Goal: Transaction & Acquisition: Purchase product/service

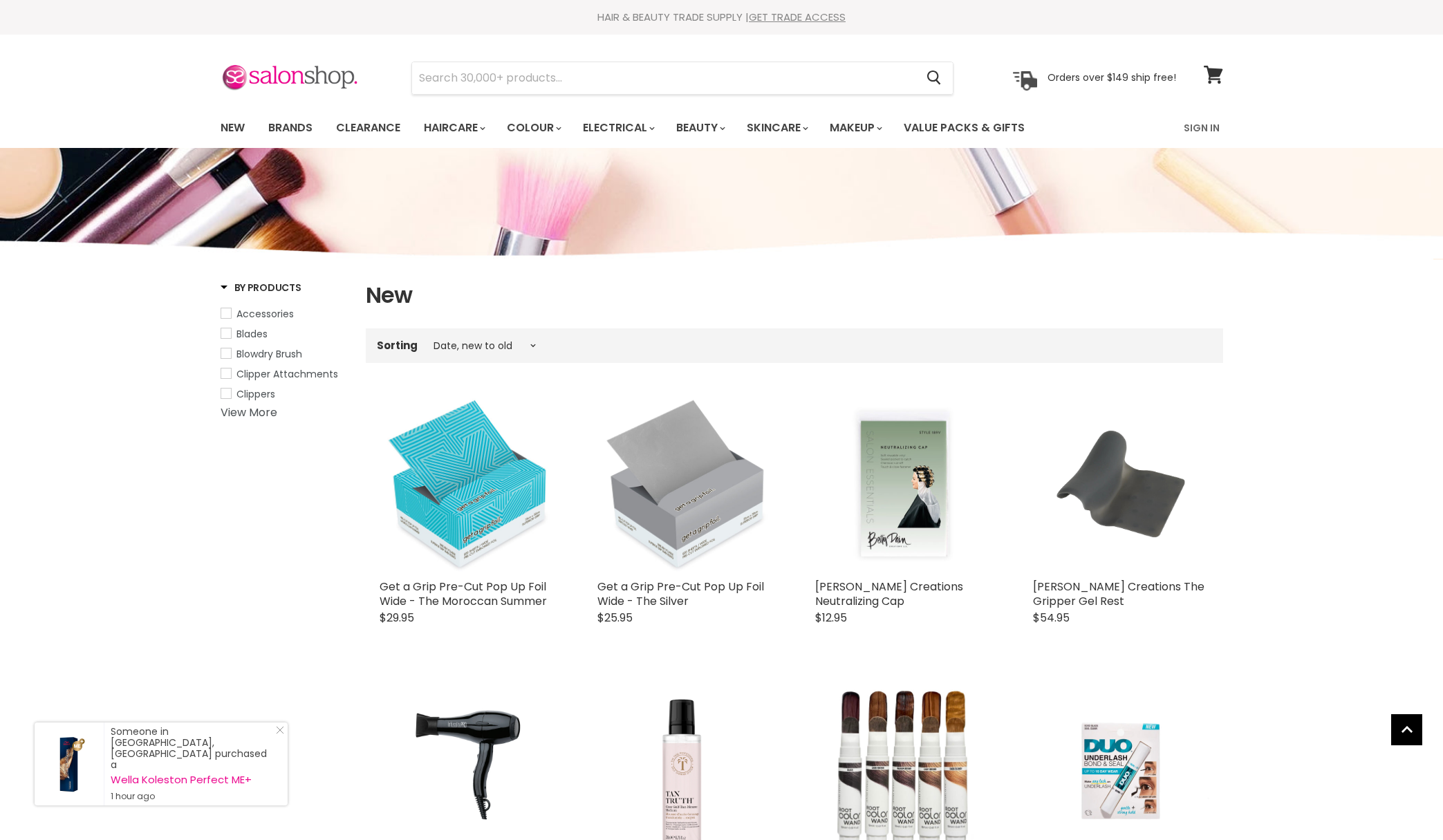
select select "created-descending"
click at [305, 81] on img at bounding box center [289, 78] width 138 height 29
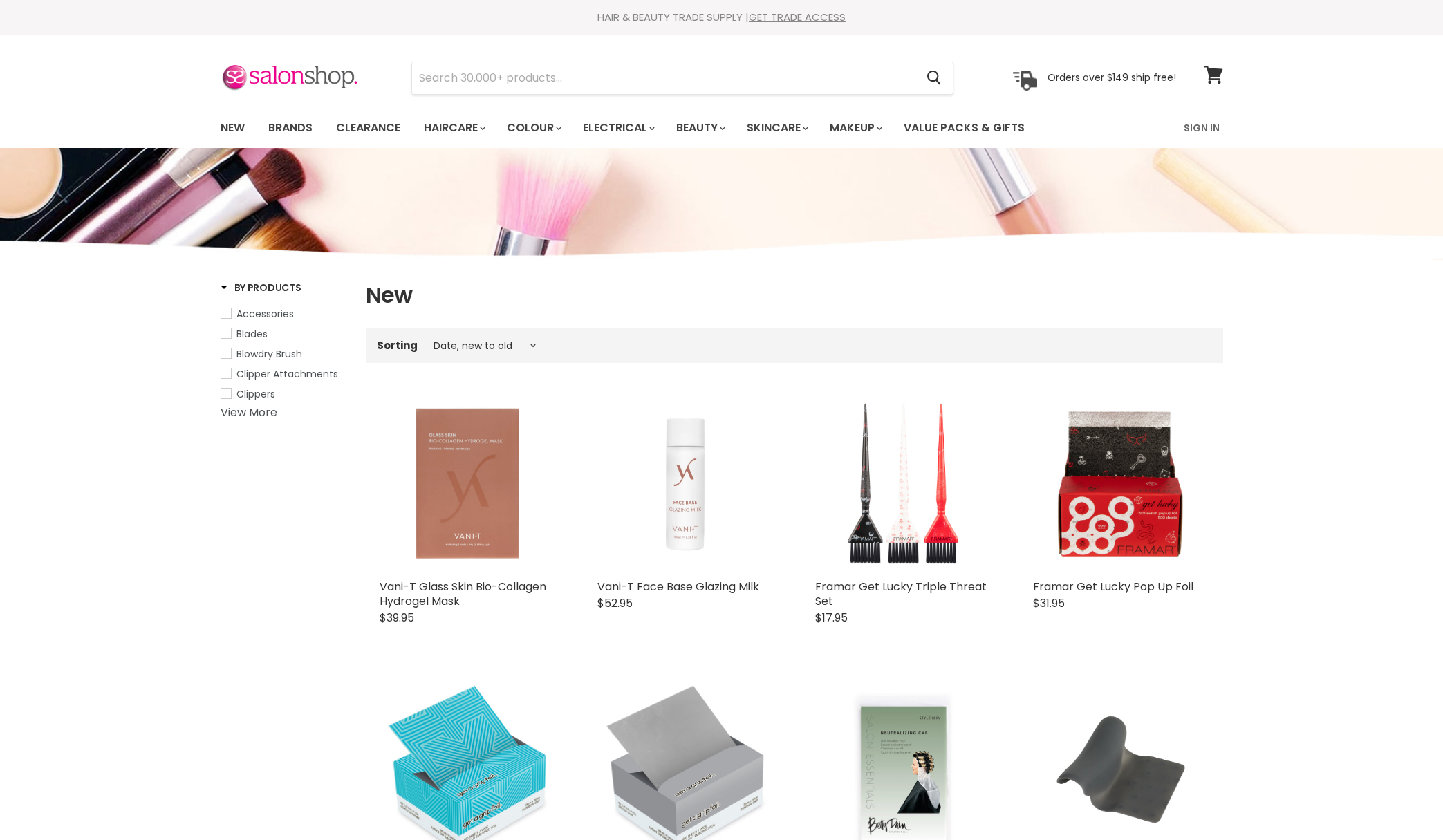
select select "created-descending"
click at [285, 123] on link "Brands" at bounding box center [290, 128] width 65 height 29
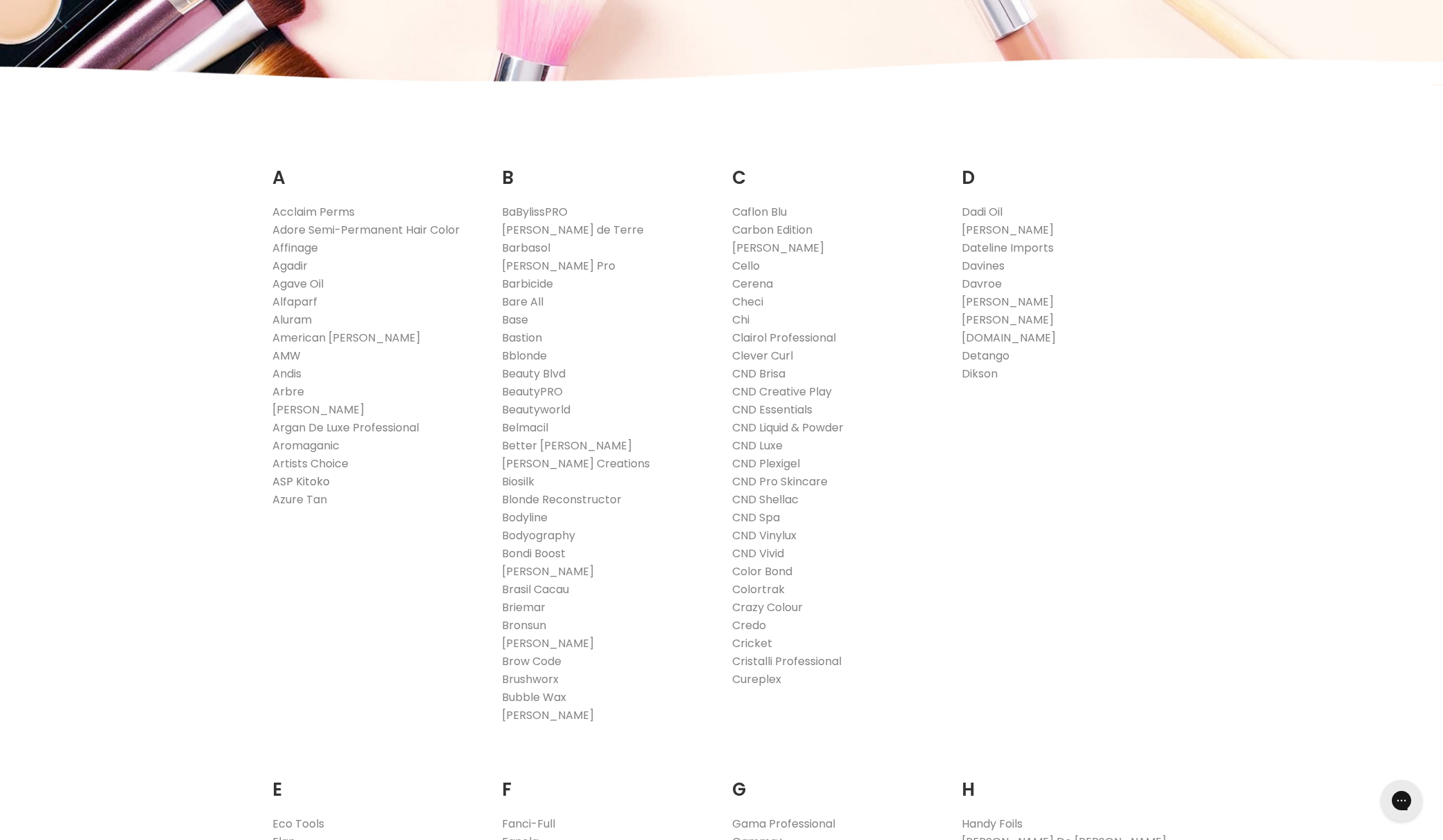
click at [311, 482] on link "ASP Kitoko" at bounding box center [301, 482] width 58 height 16
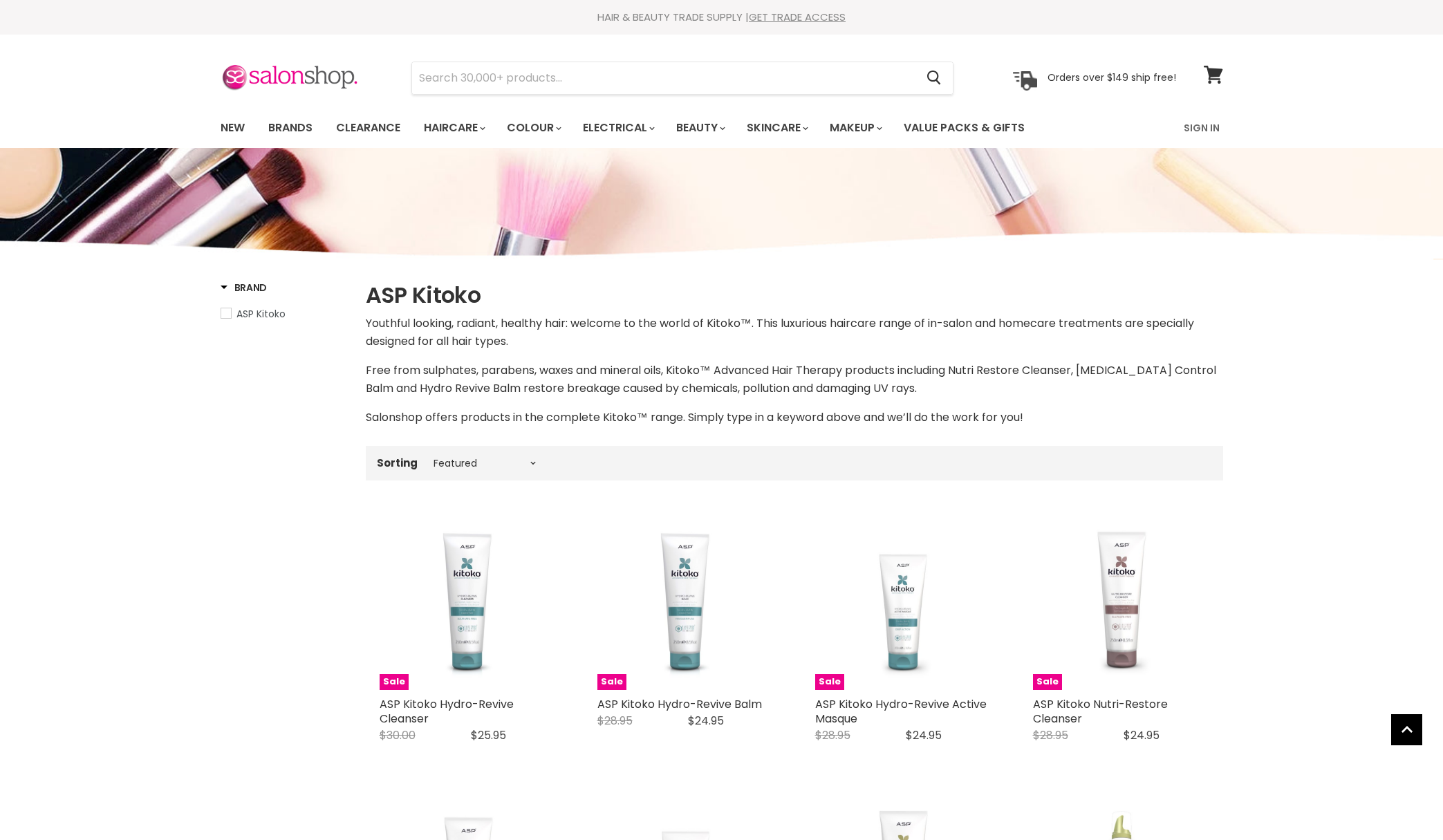
select select "manual"
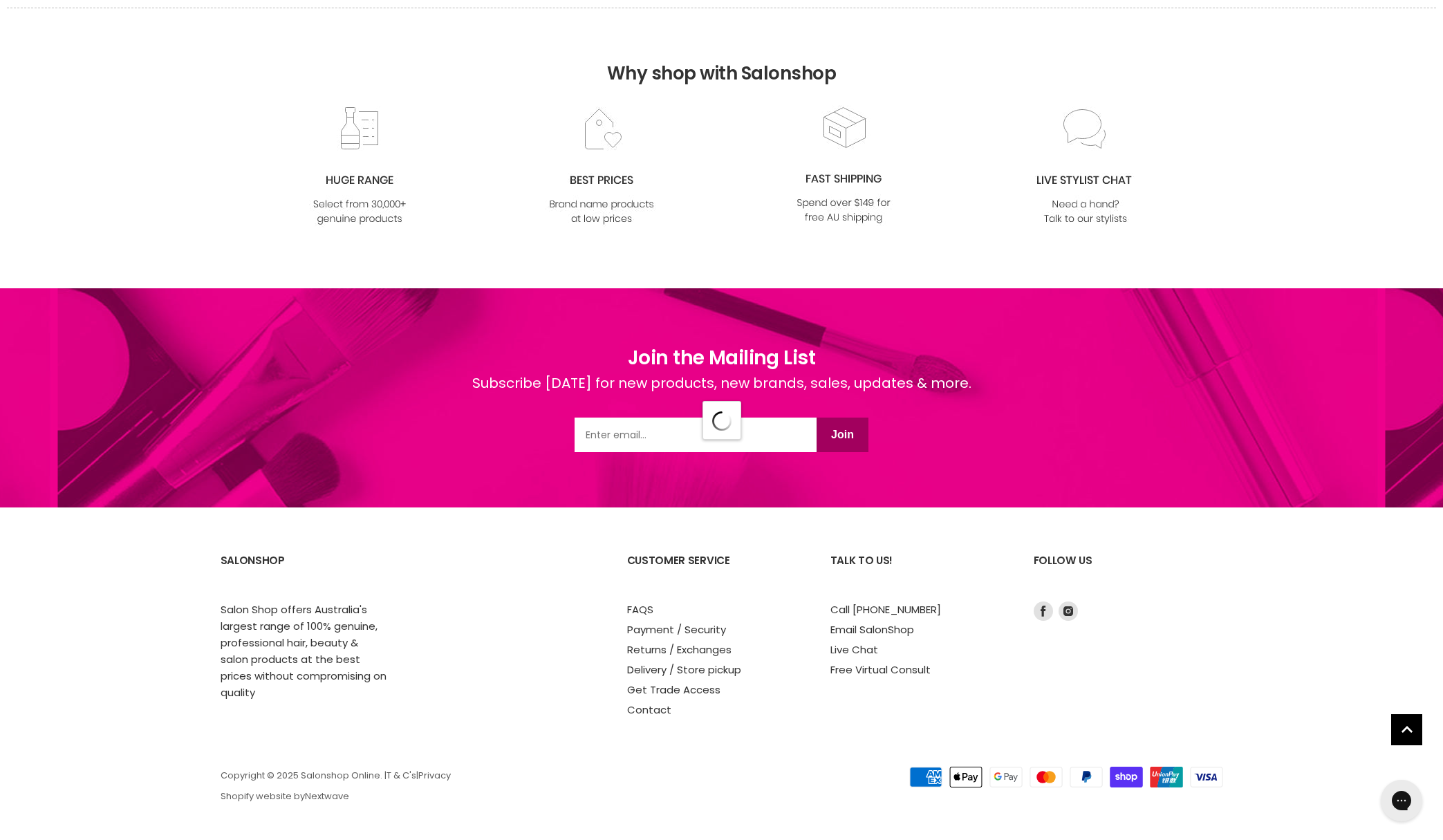
select select "manual"
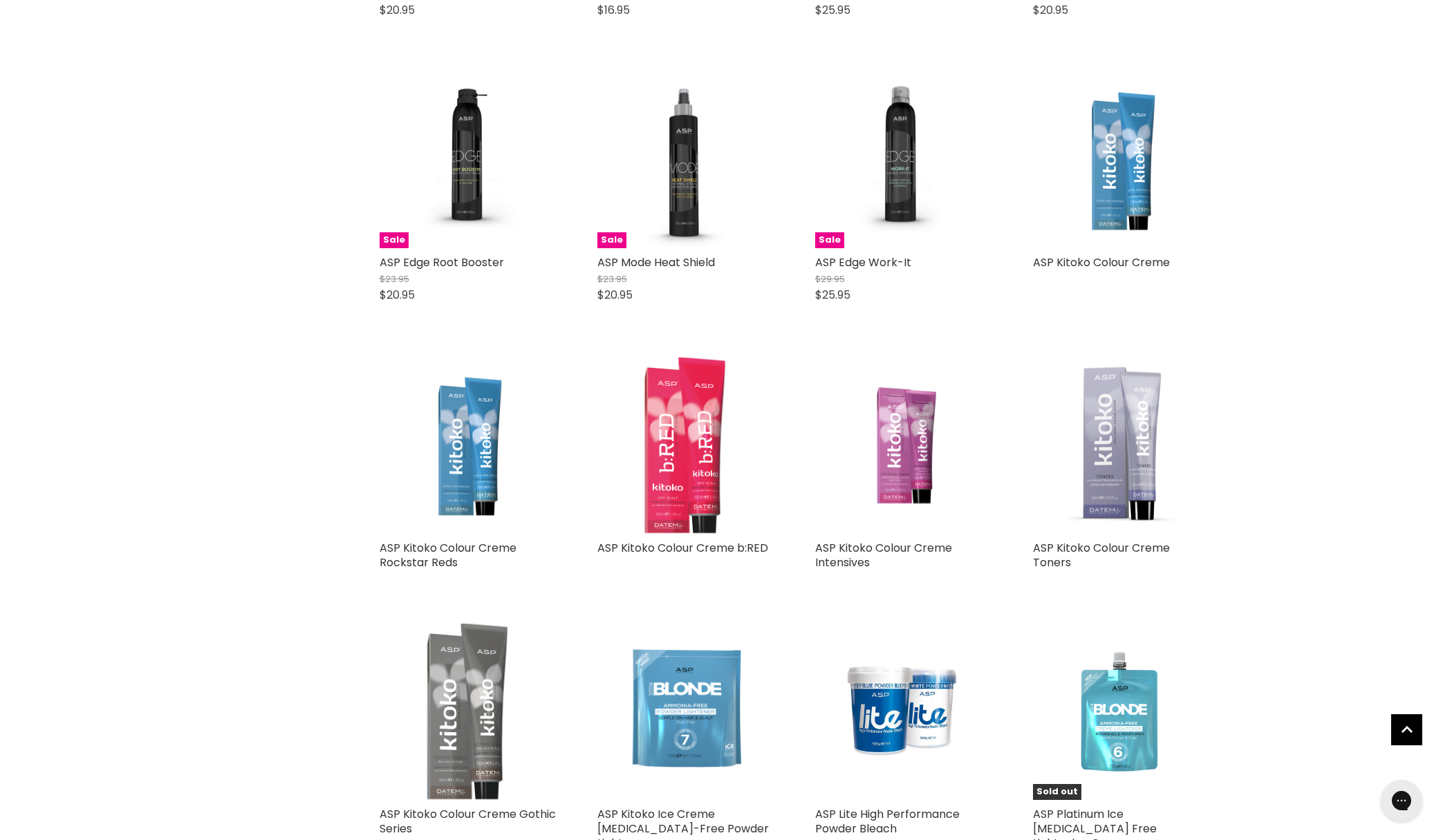
scroll to position [4156, 0]
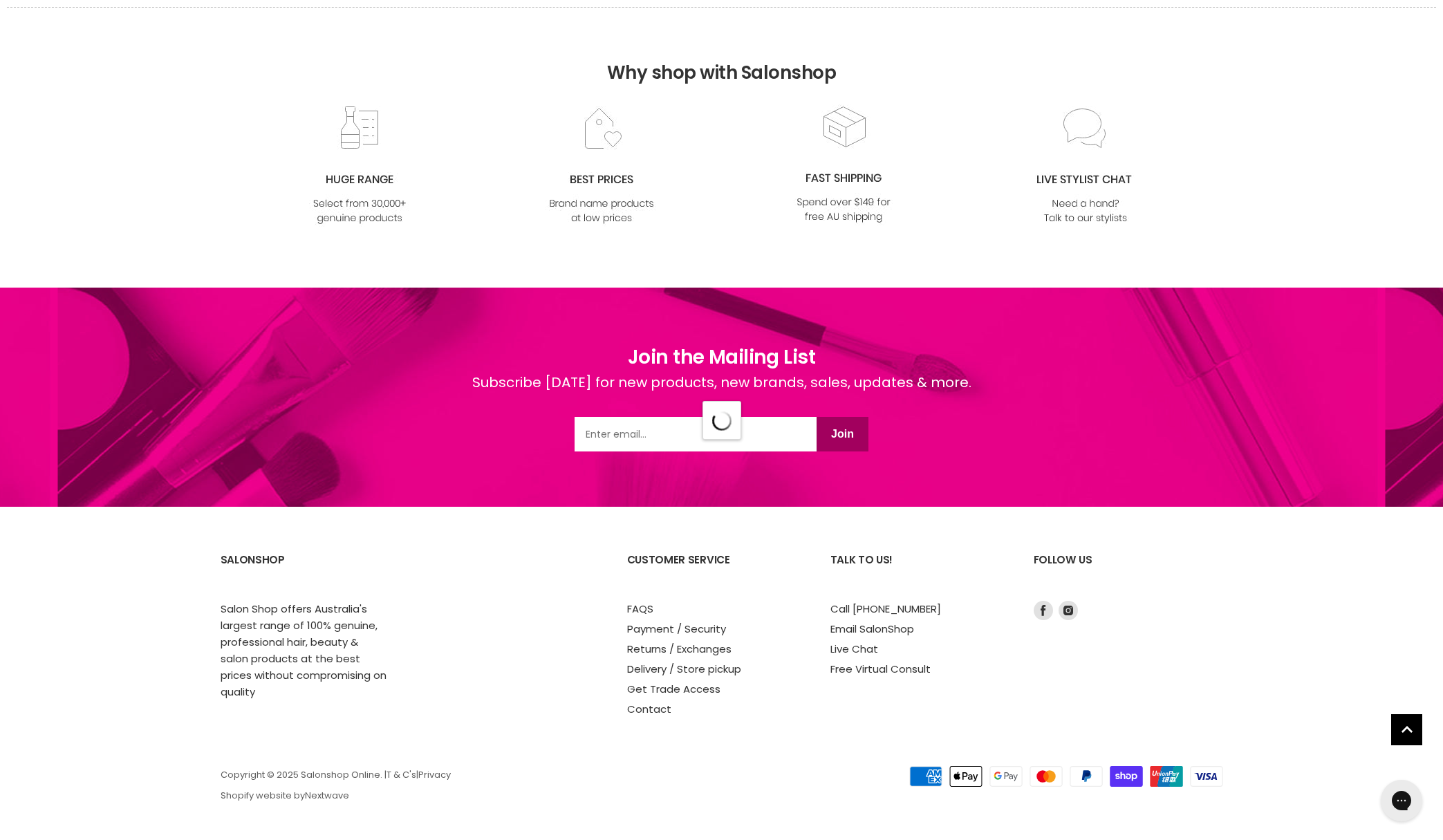
select select "manual"
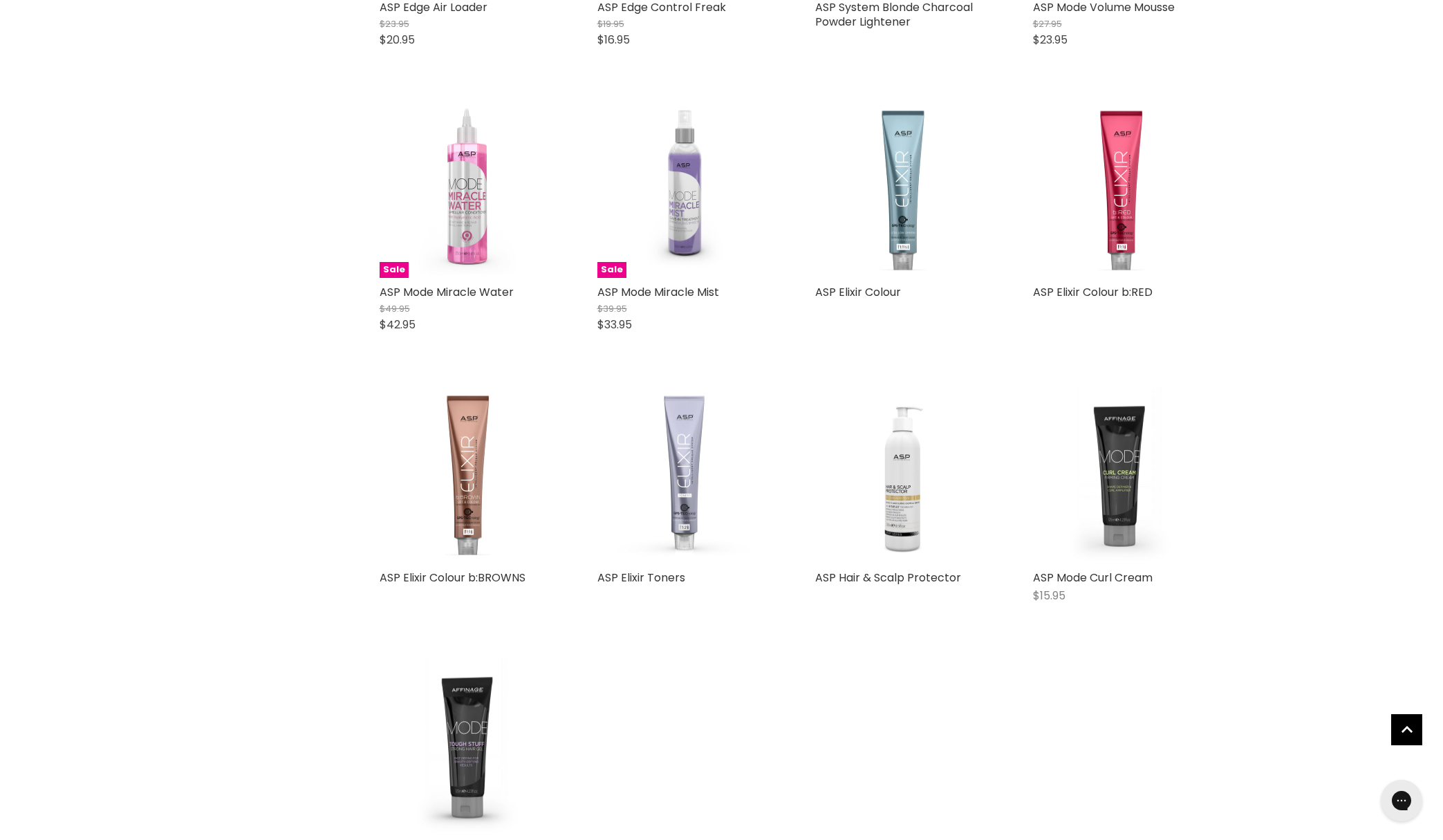
scroll to position [6690, 0]
click at [1122, 171] on img "Main content" at bounding box center [1121, 189] width 177 height 177
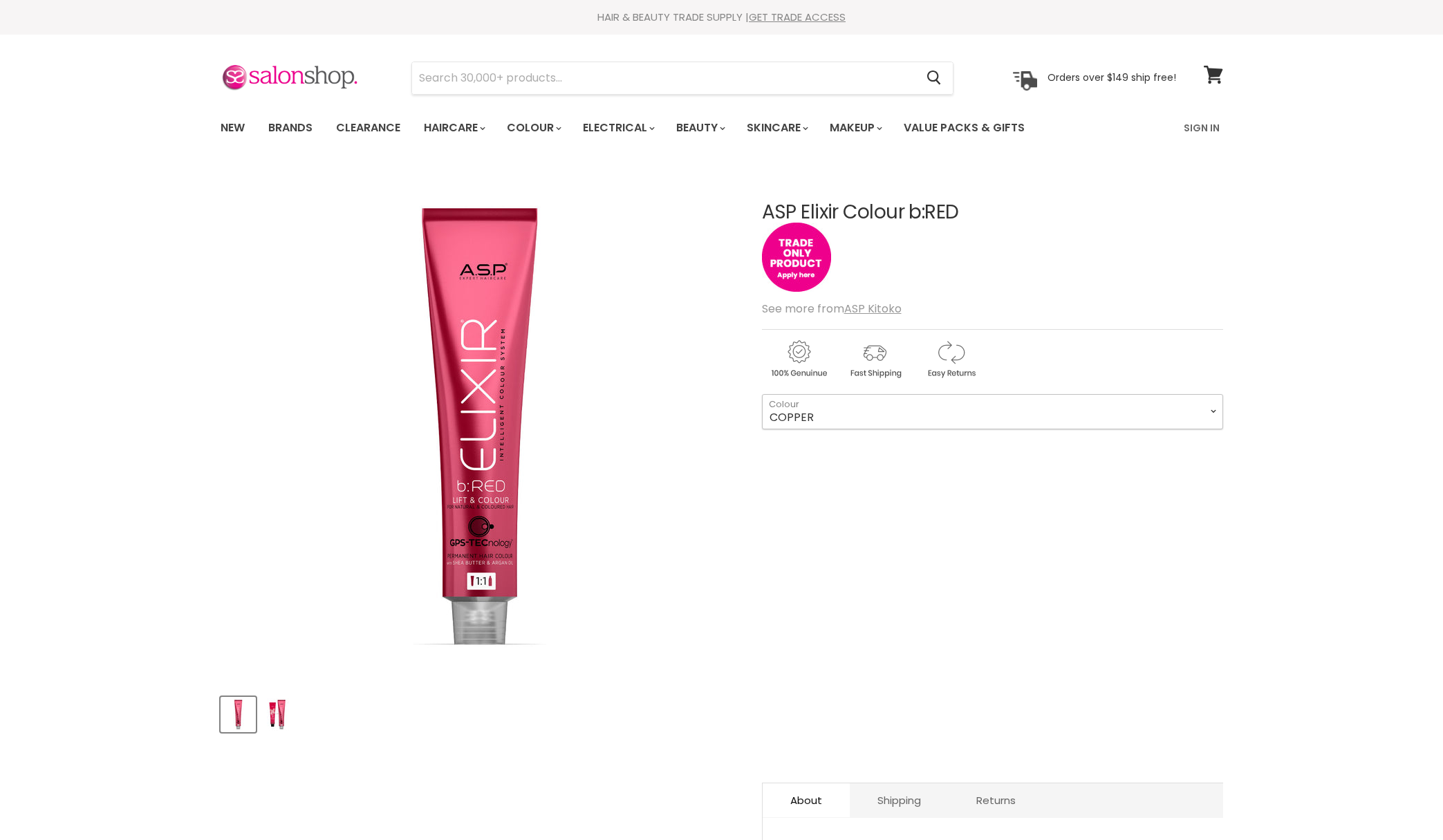
click at [833, 415] on select "COPPER MAGNETA RED RED COPPER RED VIOLET" at bounding box center [992, 411] width 461 height 34
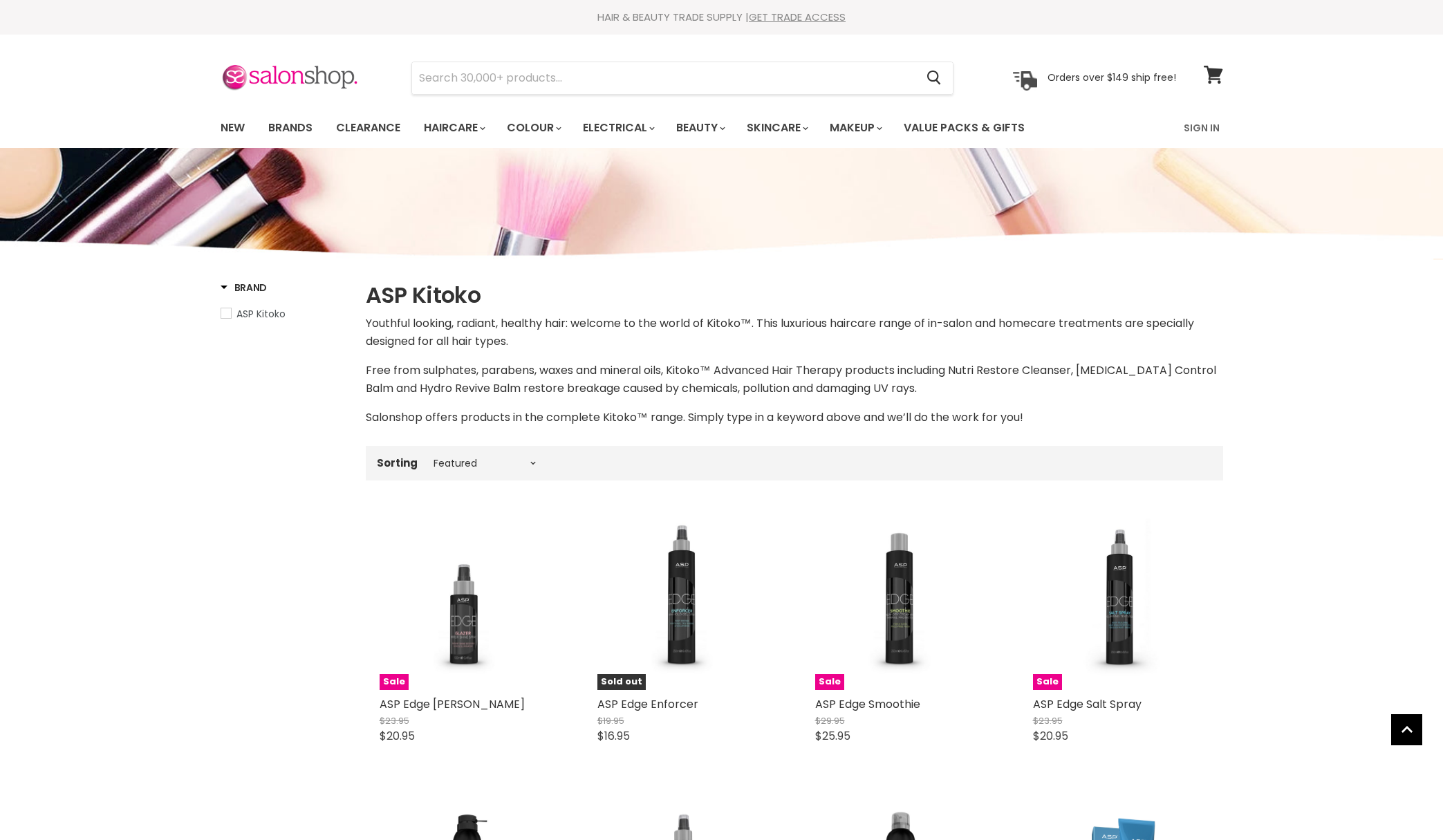
select select "manual"
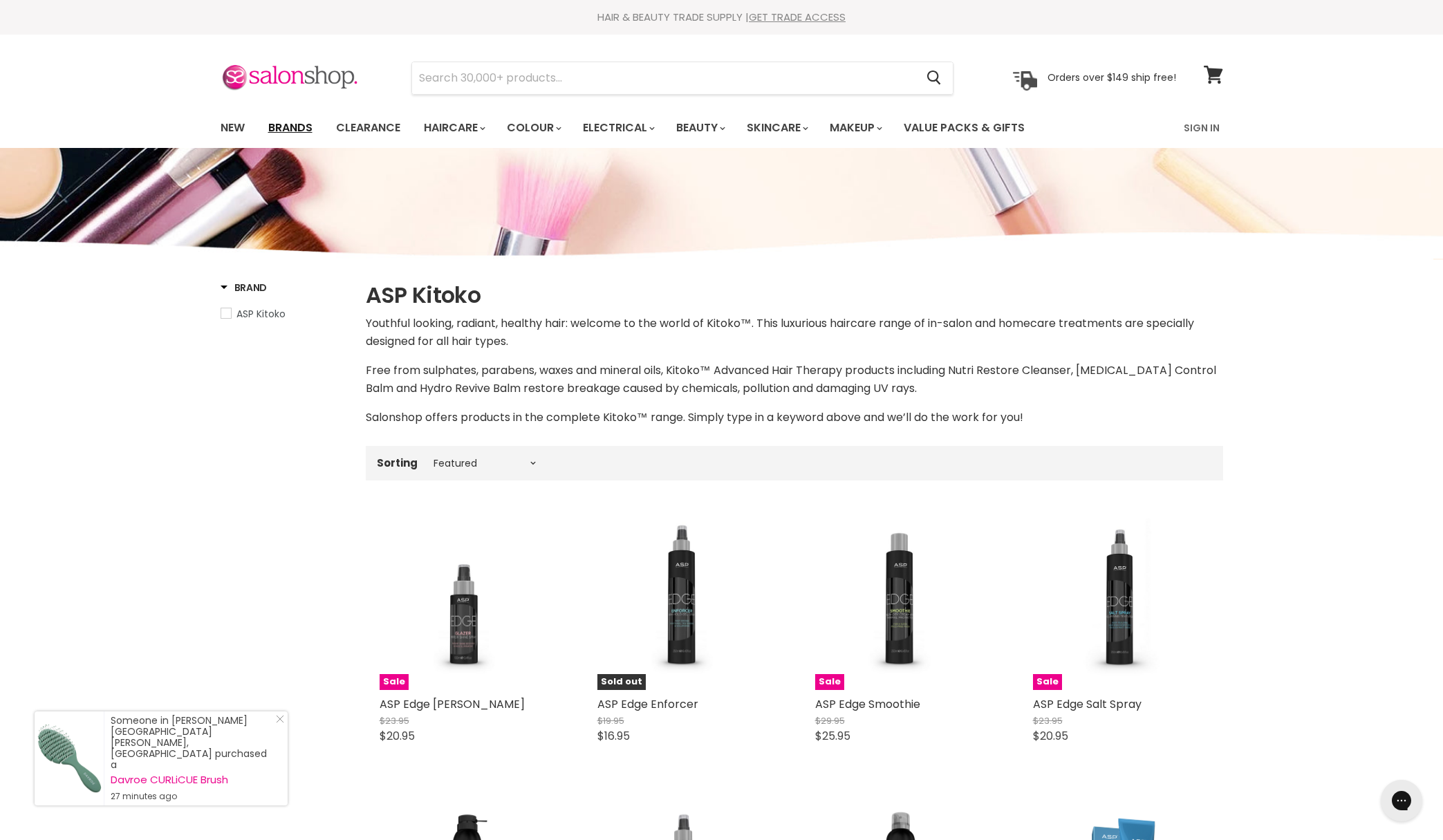
click at [280, 120] on link "Brands" at bounding box center [290, 128] width 65 height 29
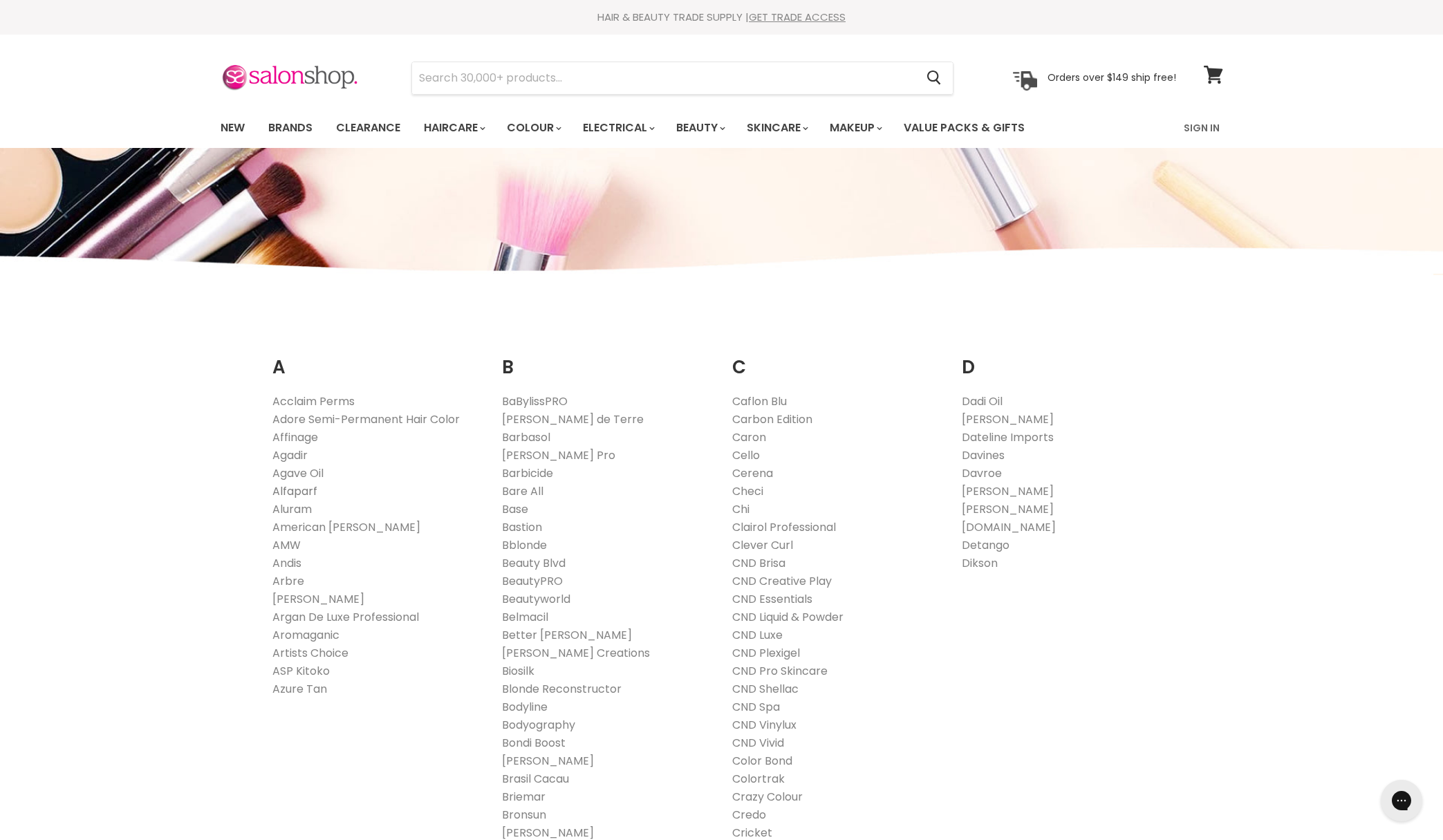
scroll to position [1, 0]
click at [300, 487] on link "Alfaparf" at bounding box center [295, 490] width 45 height 16
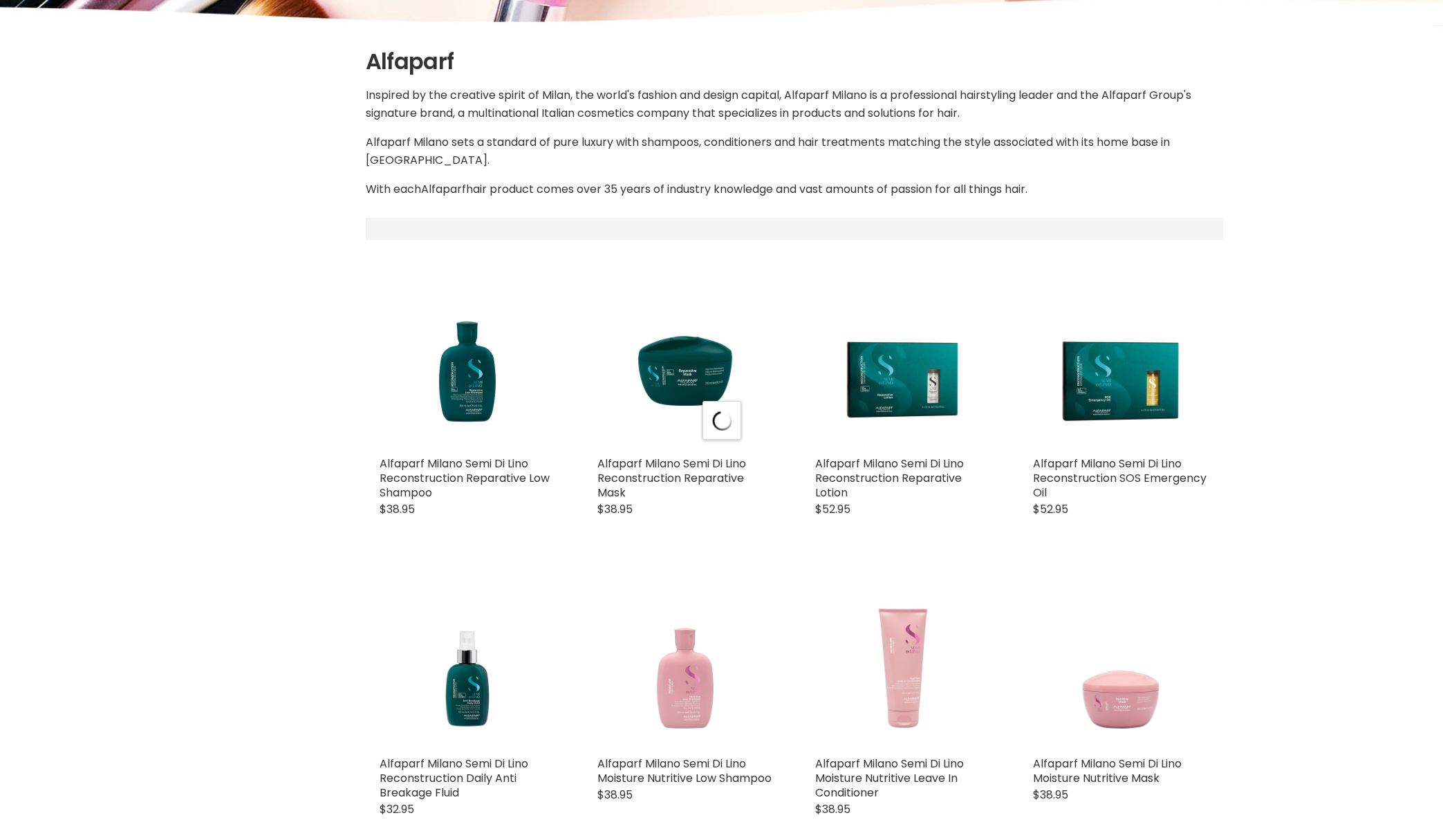
select select "manual"
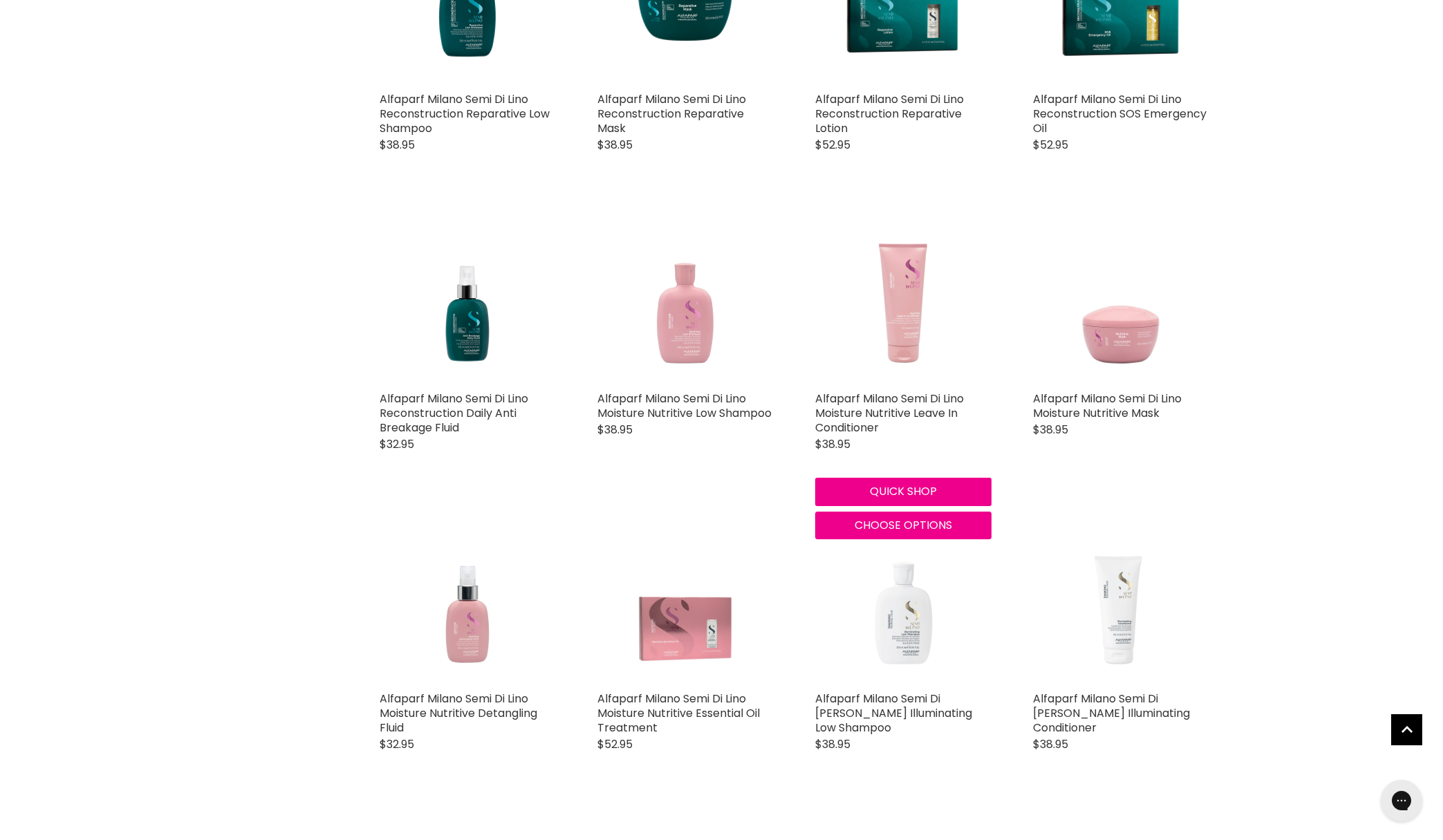
scroll to position [613, 0]
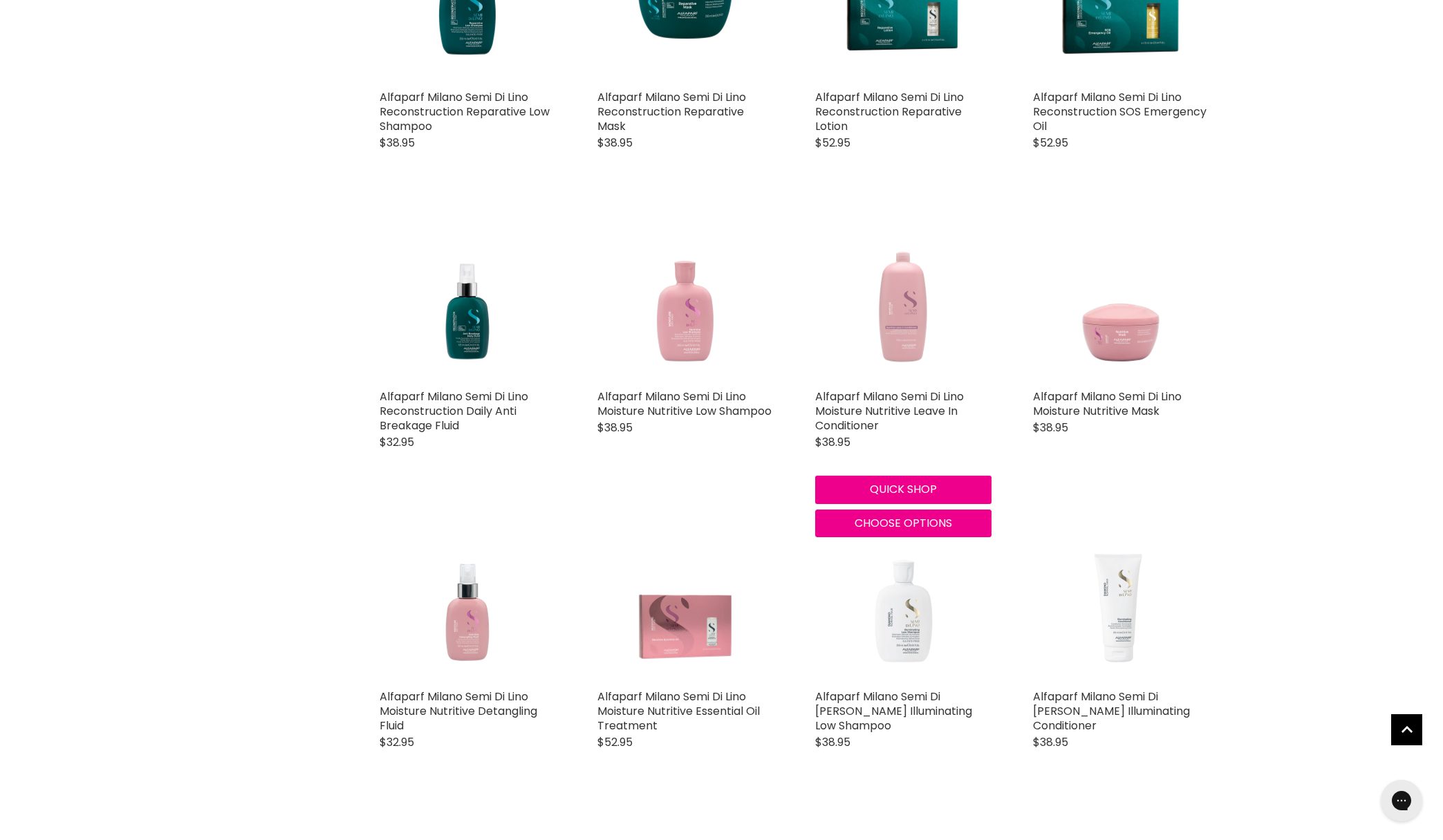
click at [910, 277] on img "Main content" at bounding box center [903, 295] width 177 height 177
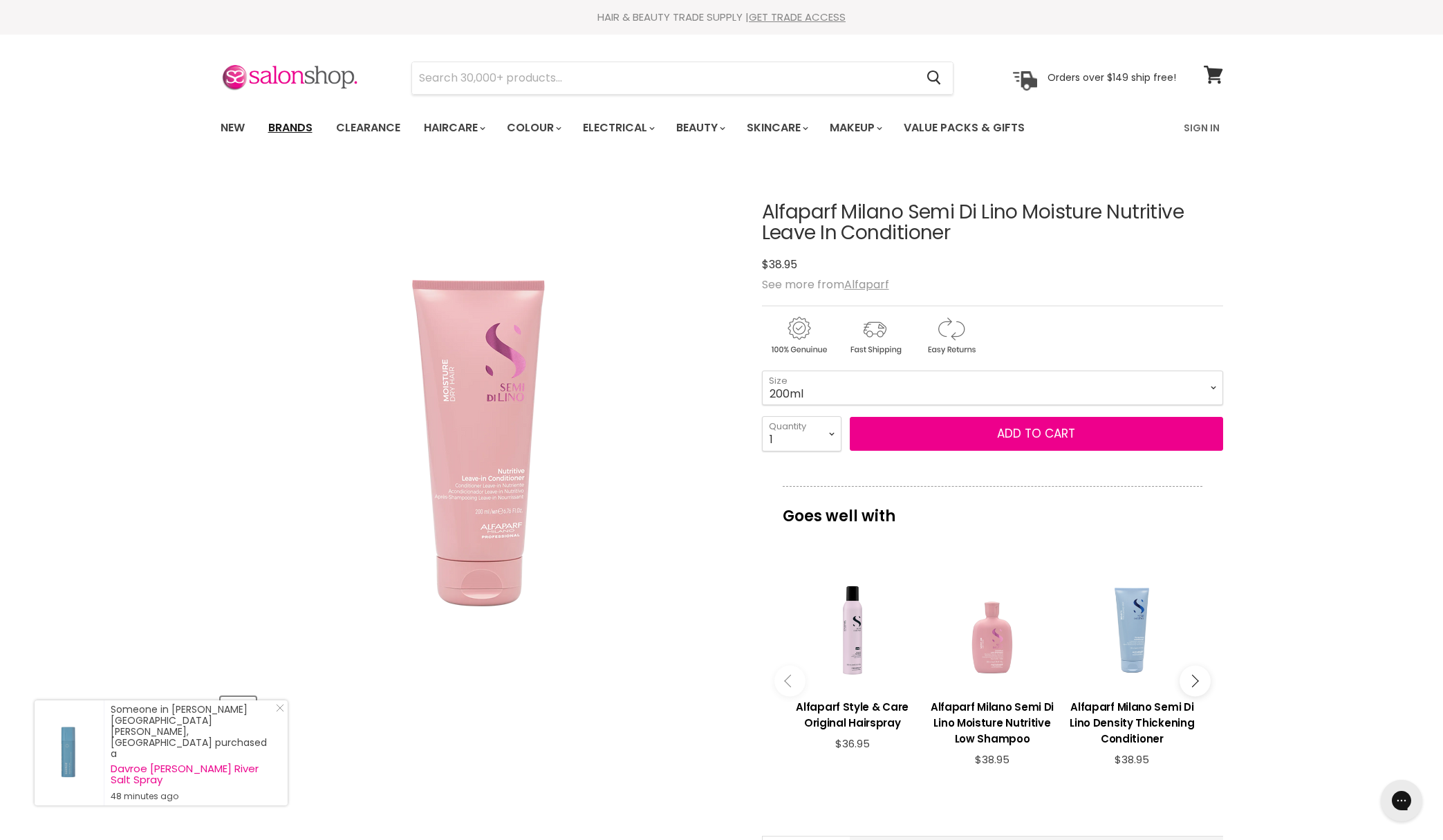
click at [296, 116] on link "Brands" at bounding box center [290, 128] width 65 height 29
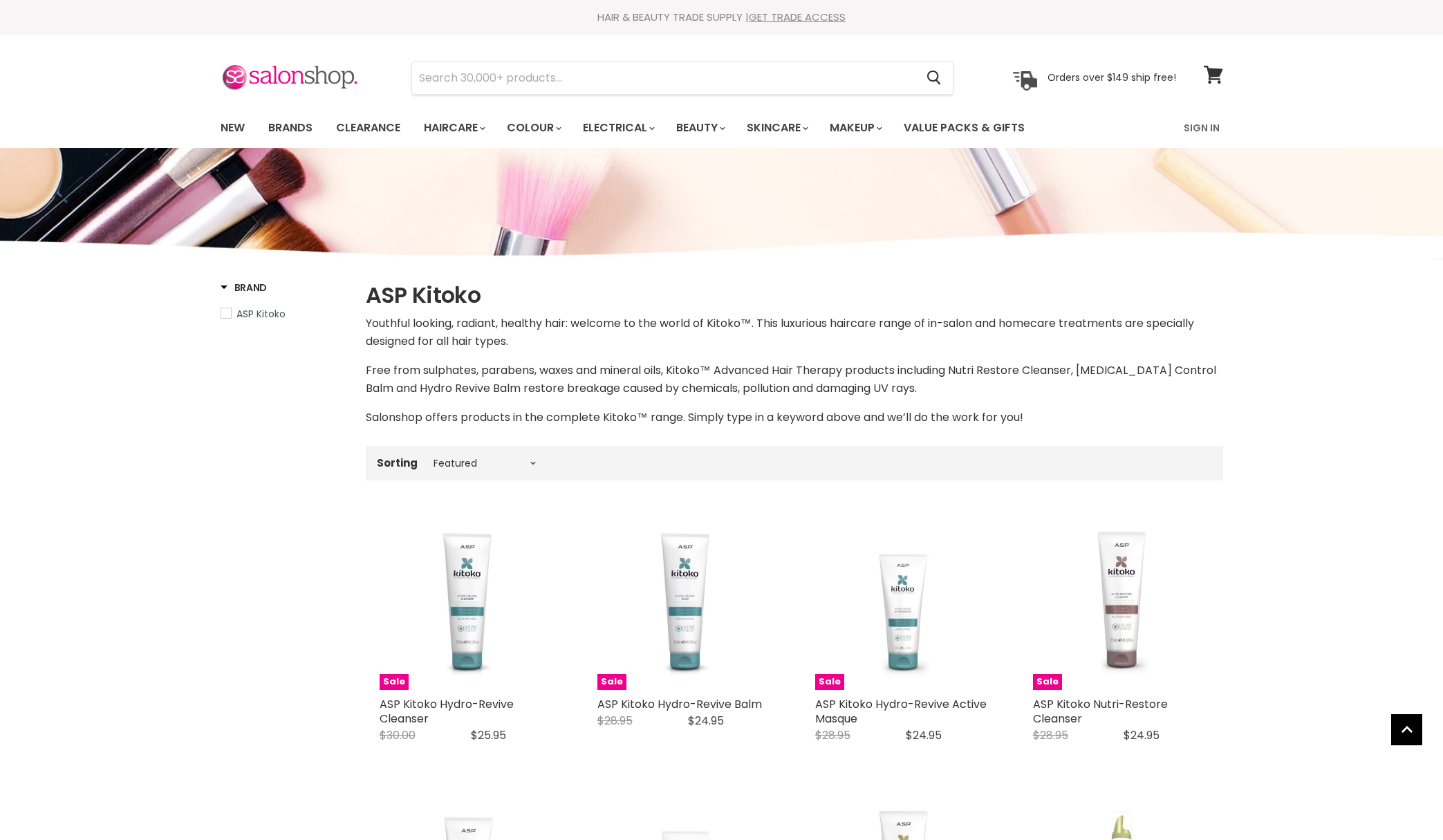
select select "manual"
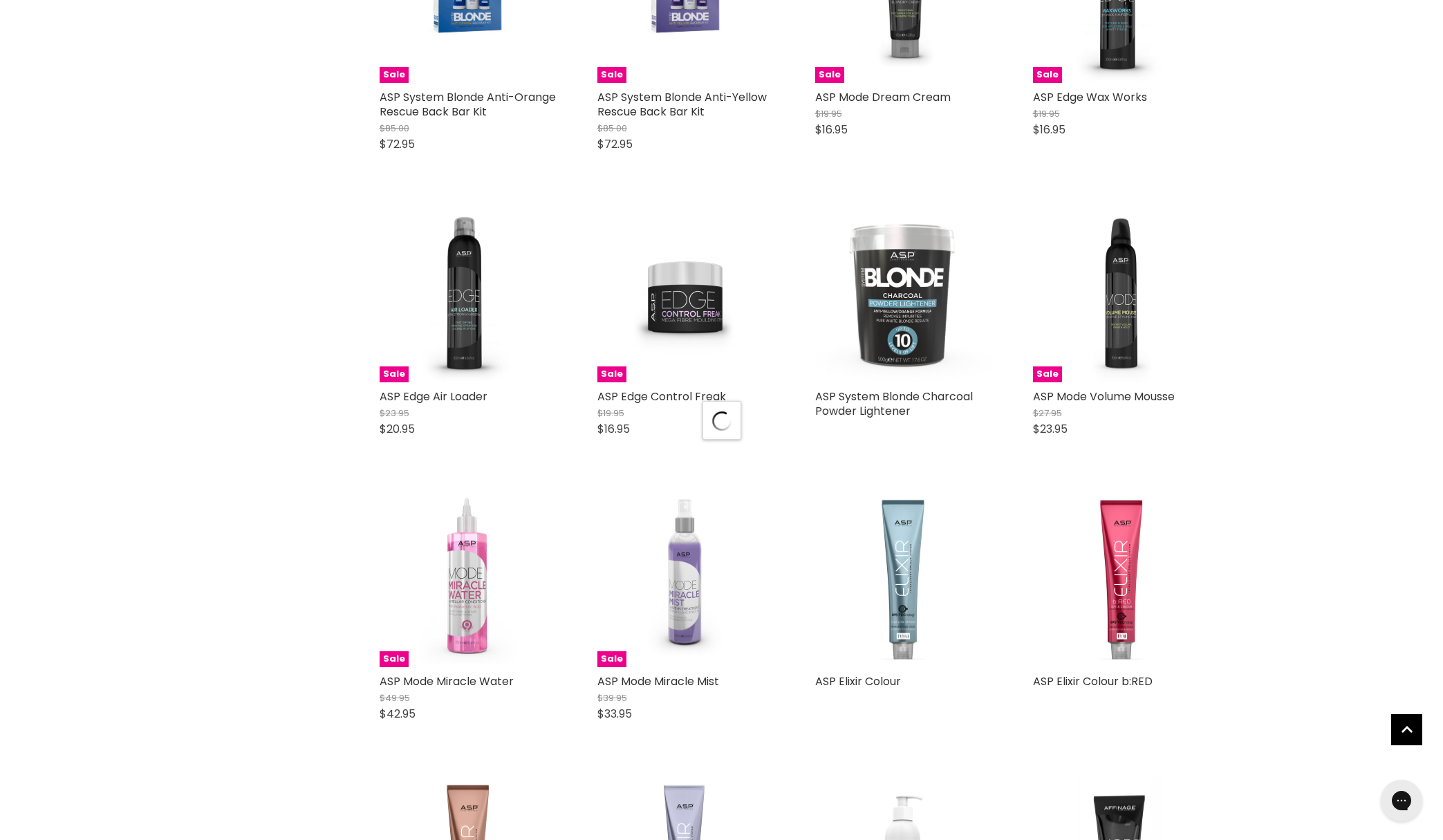
scroll to position [6946, 0]
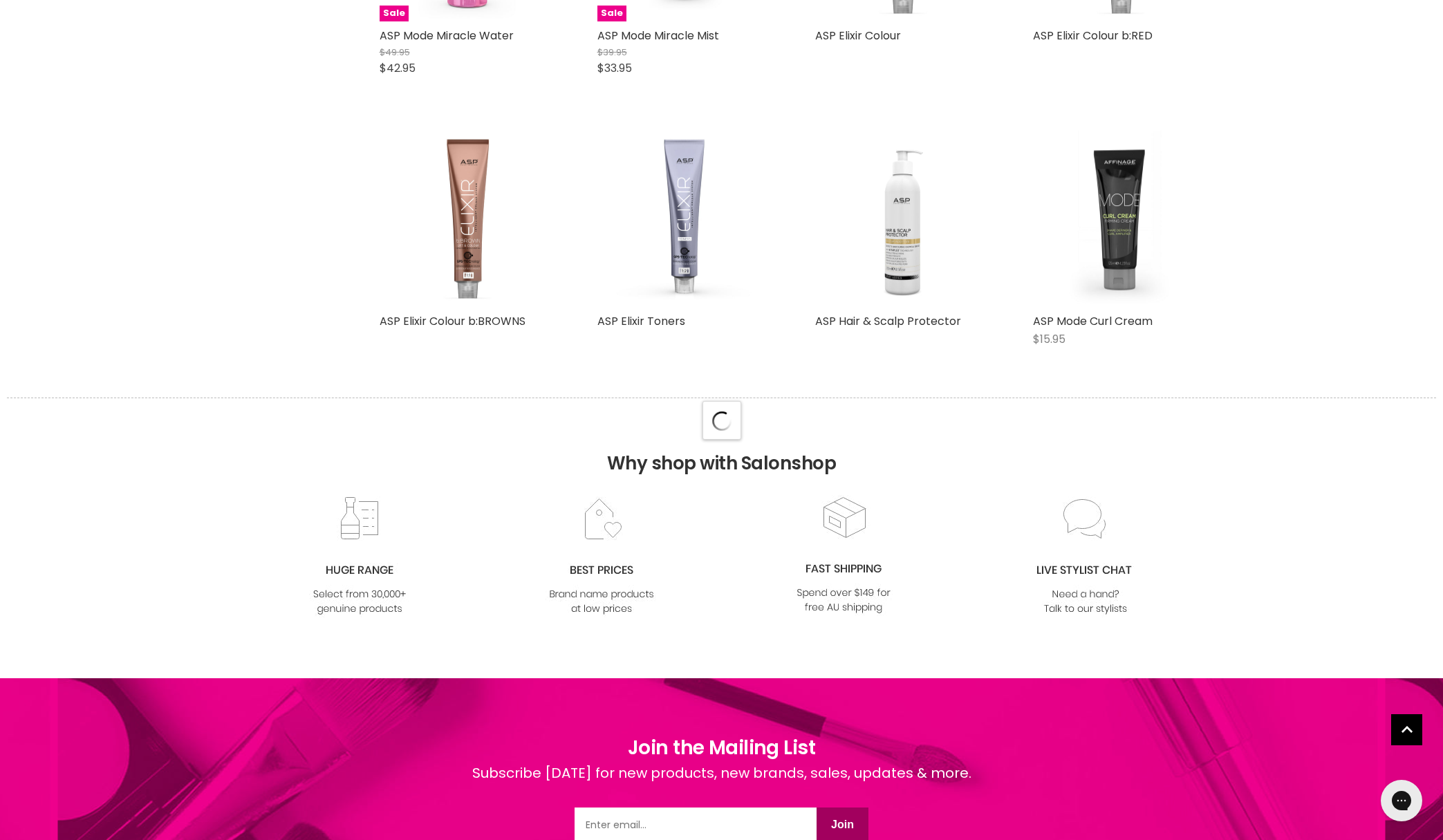
select select "manual"
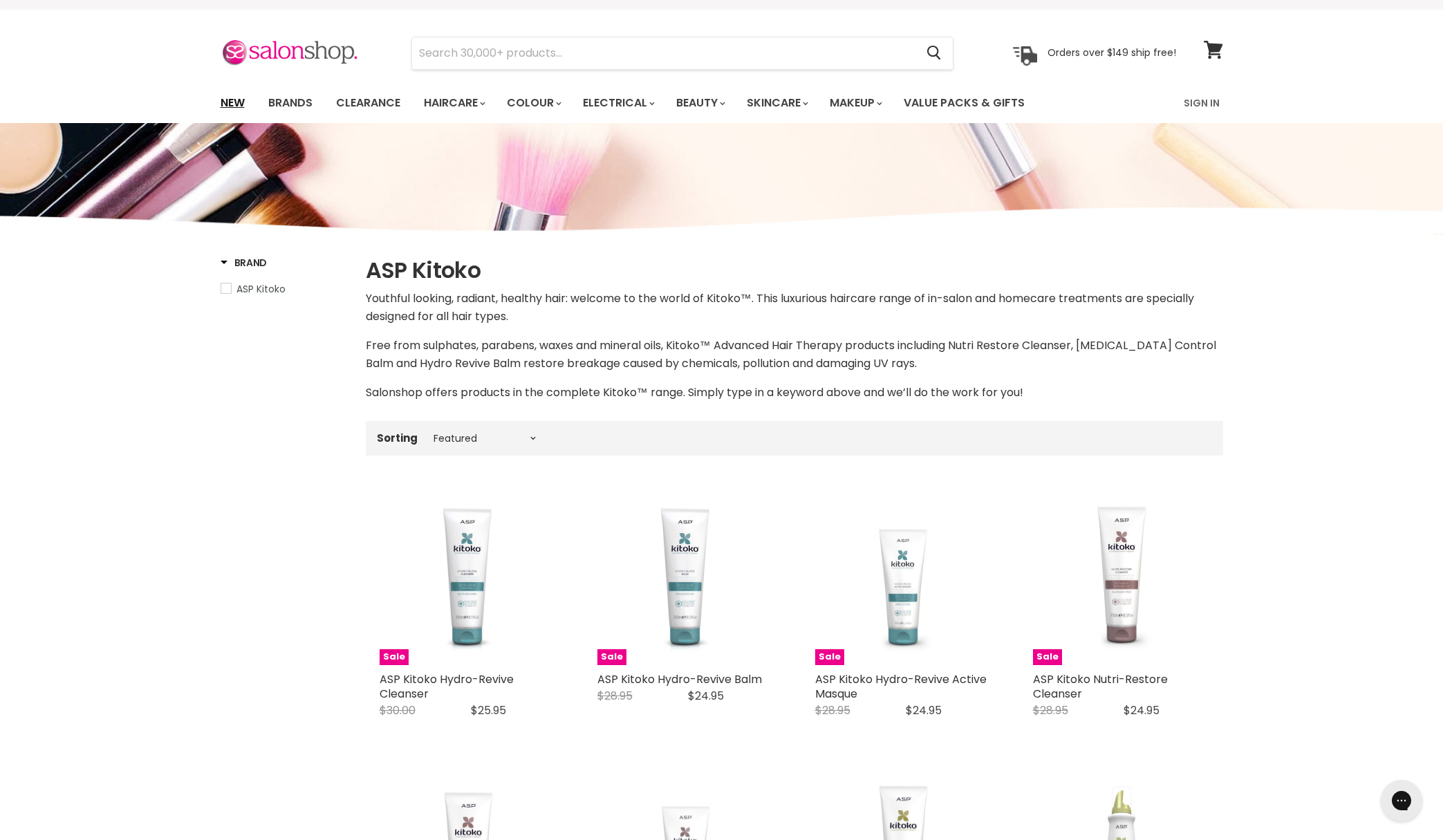
scroll to position [23, 0]
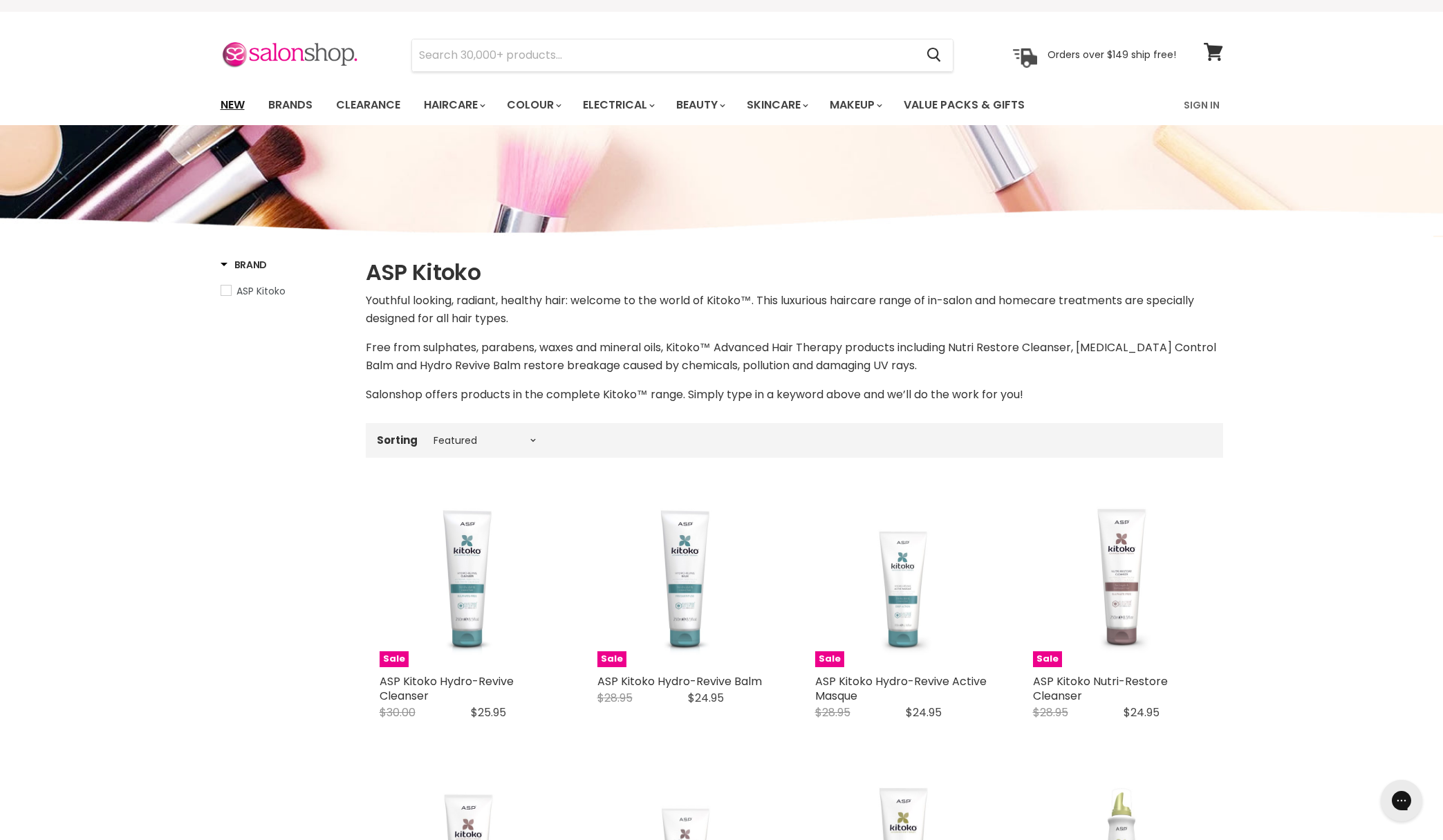
click at [238, 107] on link "New" at bounding box center [233, 105] width 45 height 29
